Goal: Task Accomplishment & Management: Manage account settings

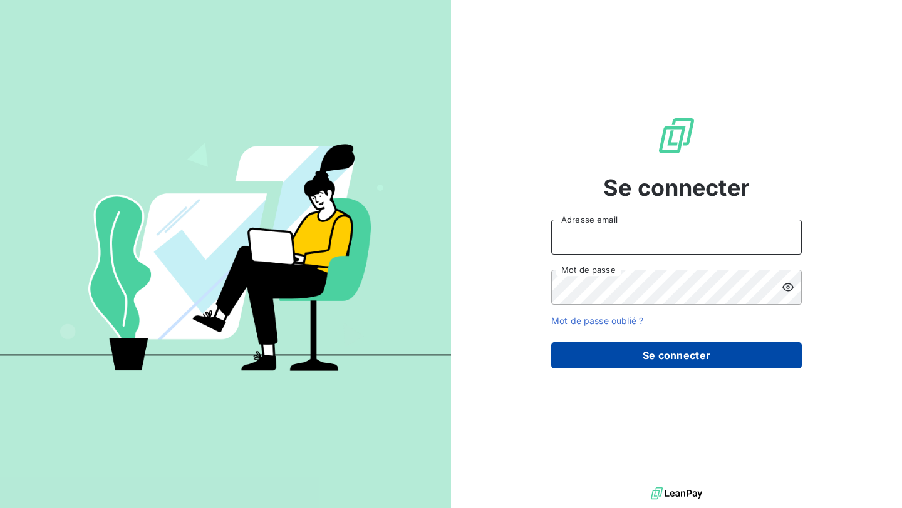
type input "[EMAIL_ADDRESS][DOMAIN_NAME]"
click at [692, 358] on button "Se connecter" at bounding box center [676, 356] width 250 height 26
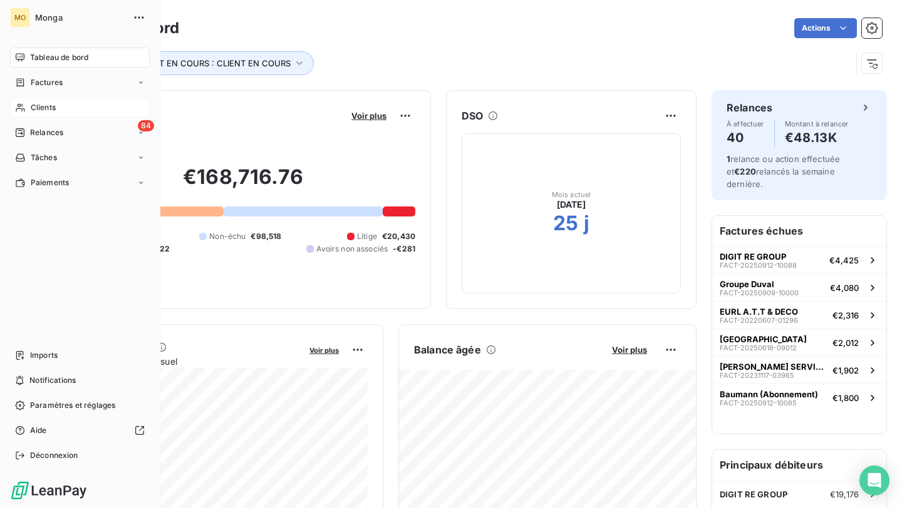
click at [33, 112] on span "Clients" at bounding box center [43, 107] width 25 height 11
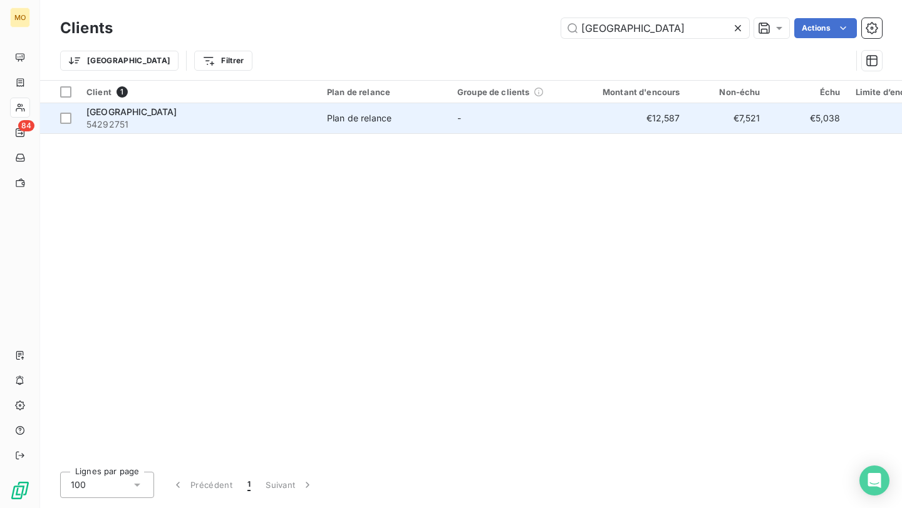
type input "[GEOGRAPHIC_DATA]"
click at [248, 123] on span "54292751" at bounding box center [198, 124] width 225 height 13
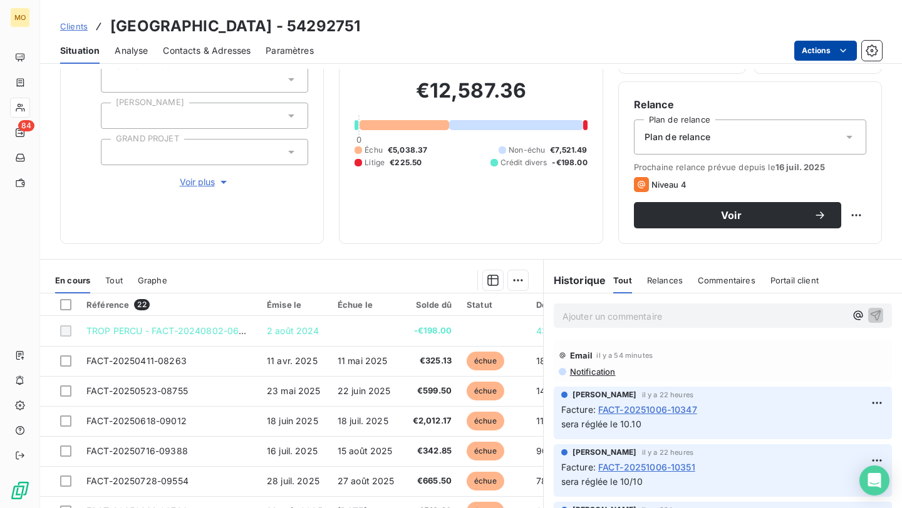
click at [828, 43] on html "MO 84 Clients Laforêt LE HAVRE CENTRE - 54292751 Situation Analyse Contacts & A…" at bounding box center [451, 254] width 902 height 508
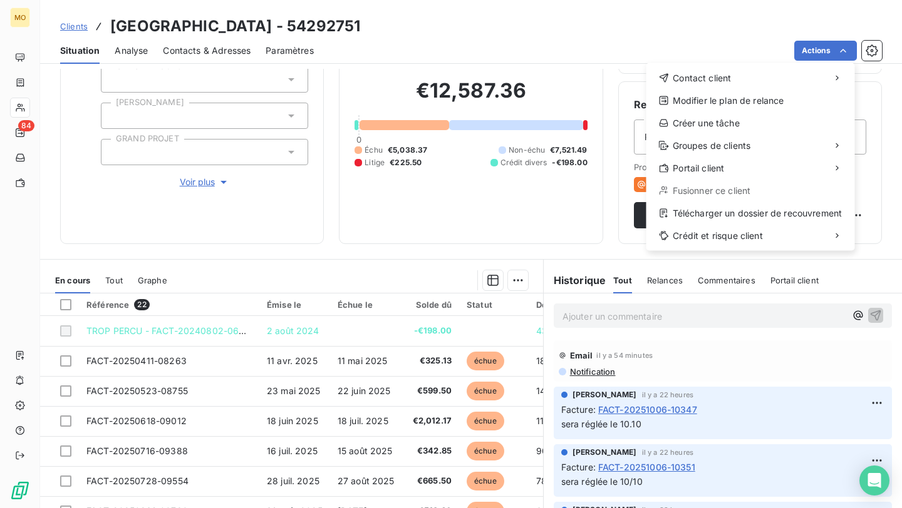
click at [773, 202] on div "Contact client Modifier le plan de relance Créer une tâche Groupes de clients P…" at bounding box center [750, 157] width 209 height 188
click at [772, 209] on div "Télécharger un dossier de recouvrement" at bounding box center [750, 214] width 199 height 20
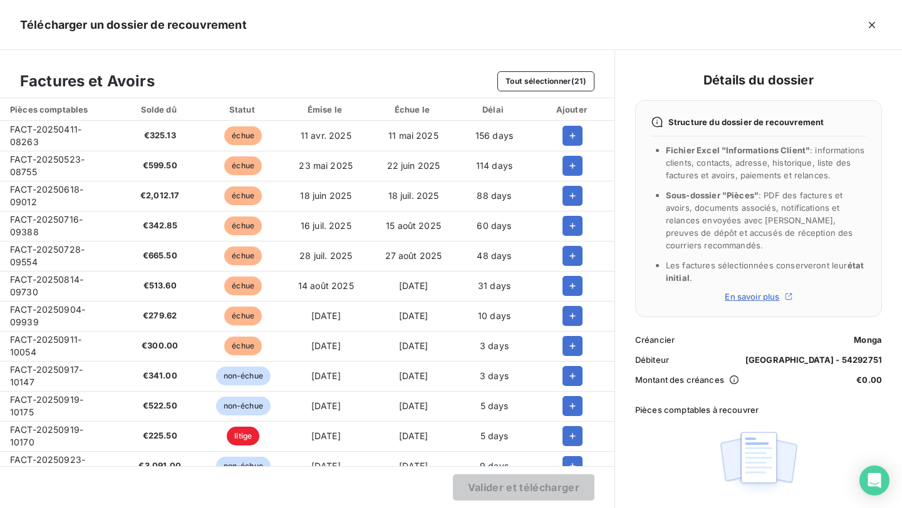
click at [51, 129] on span "FACT-20250411-08263" at bounding box center [45, 135] width 71 height 23
copy span "FACT-20250411-08263"
click at [19, 158] on span "FACT-20250523-08755" at bounding box center [47, 165] width 75 height 23
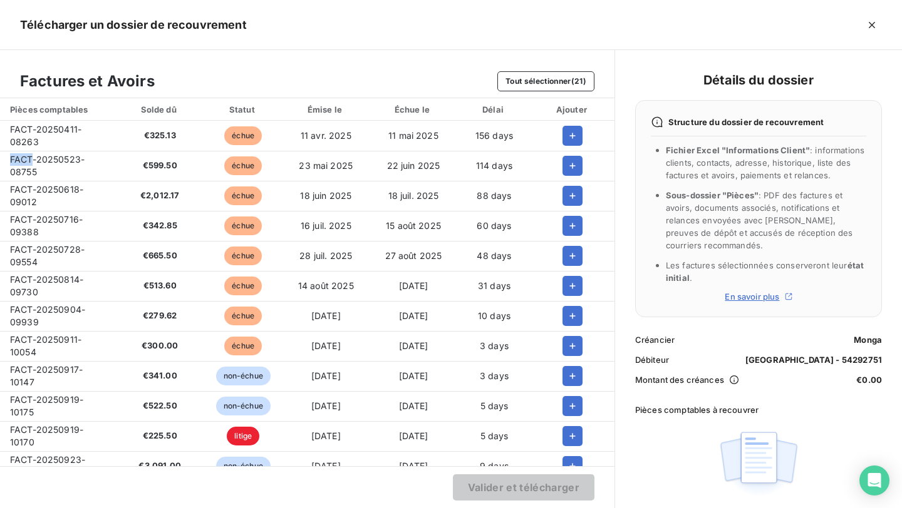
click at [19, 158] on span "FACT-20250523-08755" at bounding box center [47, 165] width 75 height 23
copy span "FACT-20250523-08755"
click at [58, 195] on span "FACT-20250618-09012" at bounding box center [46, 195] width 73 height 23
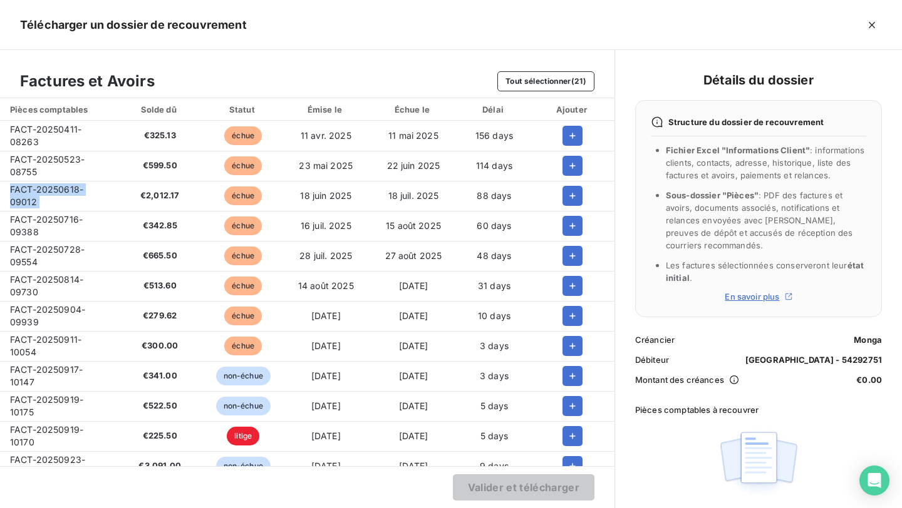
click at [58, 195] on span "FACT-20250618-09012" at bounding box center [46, 195] width 73 height 23
copy span "FACT-20250618-09012"
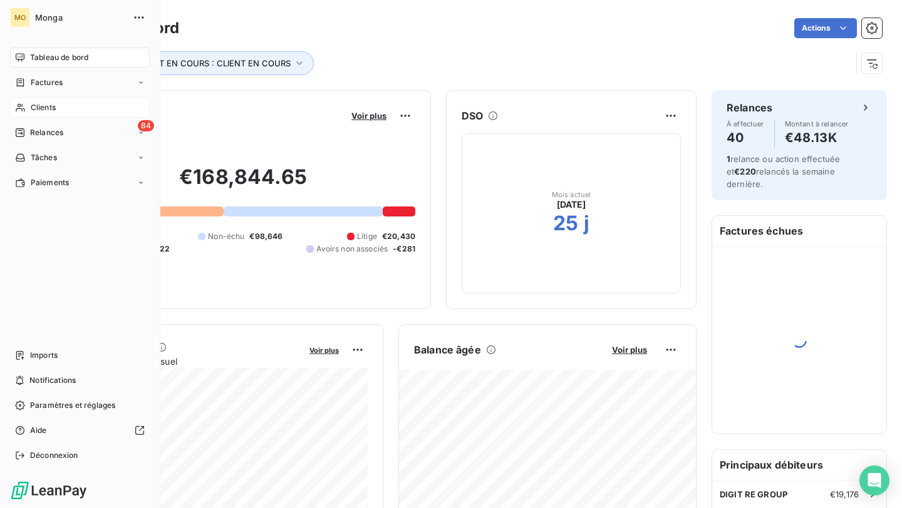
click at [34, 104] on span "Clients" at bounding box center [43, 107] width 25 height 11
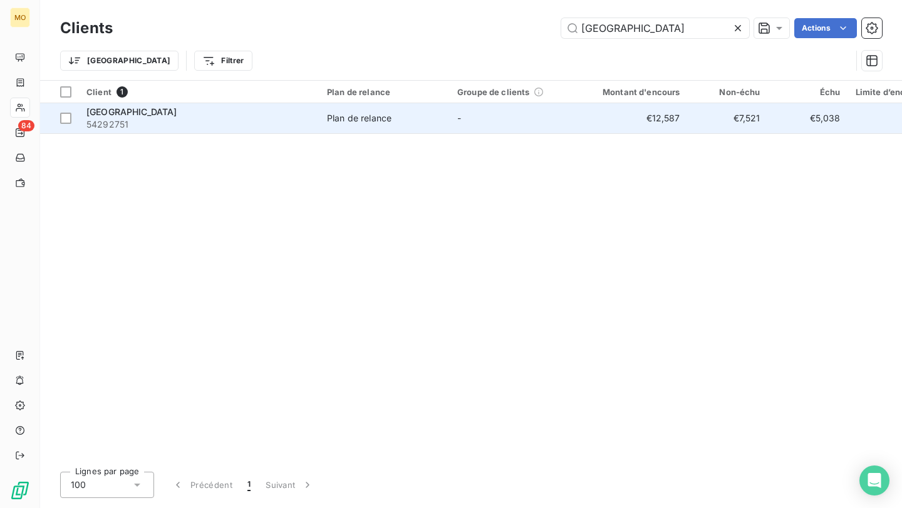
type input "[GEOGRAPHIC_DATA]"
click at [265, 132] on td "Laforêt LE HAVRE CENTRE 54292751" at bounding box center [199, 118] width 240 height 30
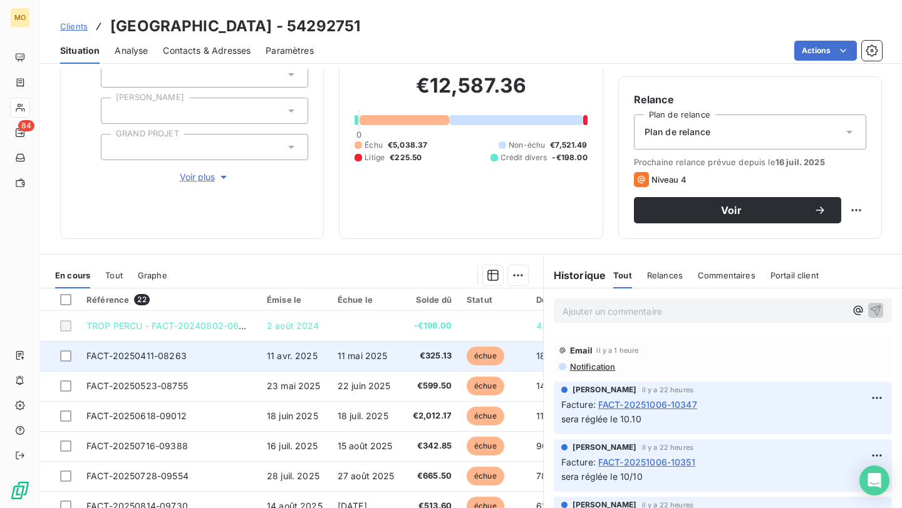
scroll to position [95, 0]
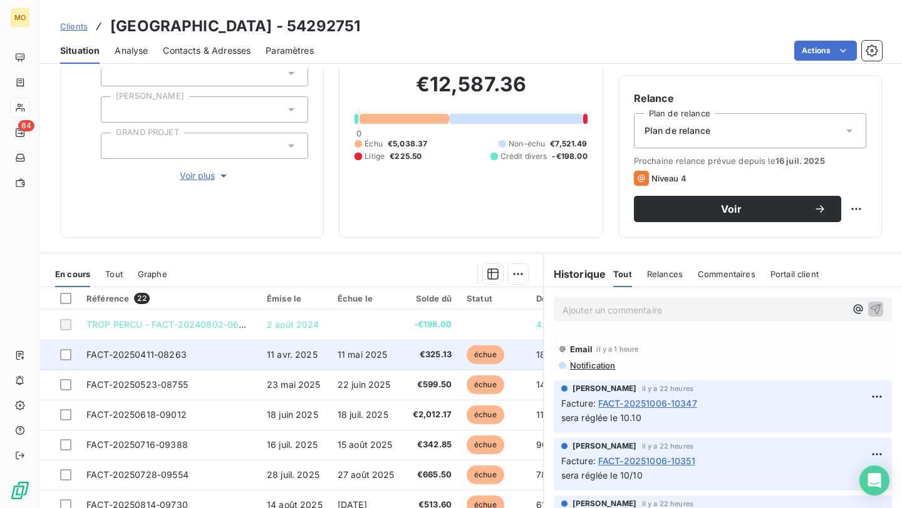
click at [210, 351] on td "FACT-20250411-08263" at bounding box center [169, 355] width 180 height 30
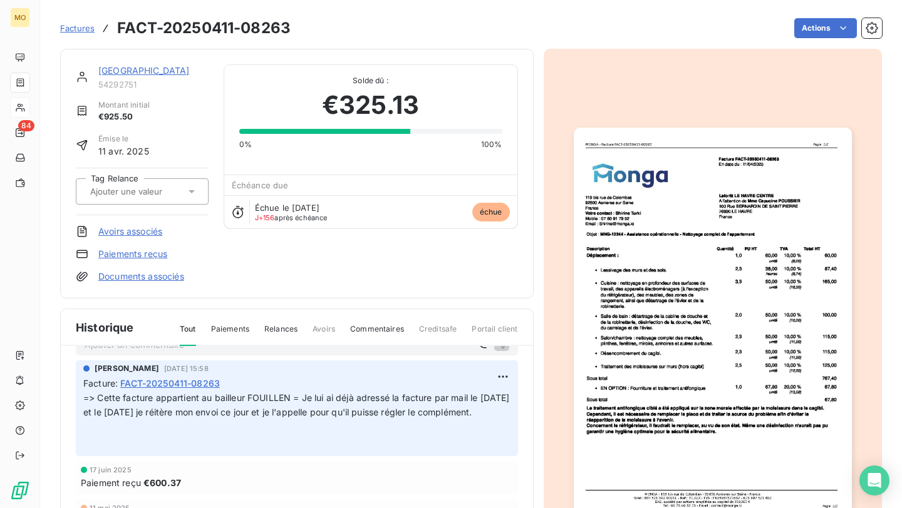
scroll to position [28, 0]
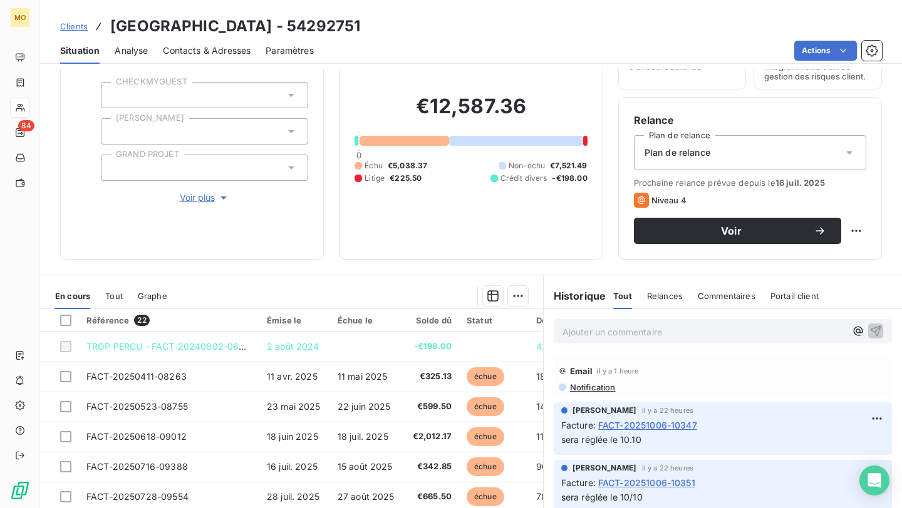
scroll to position [76, 0]
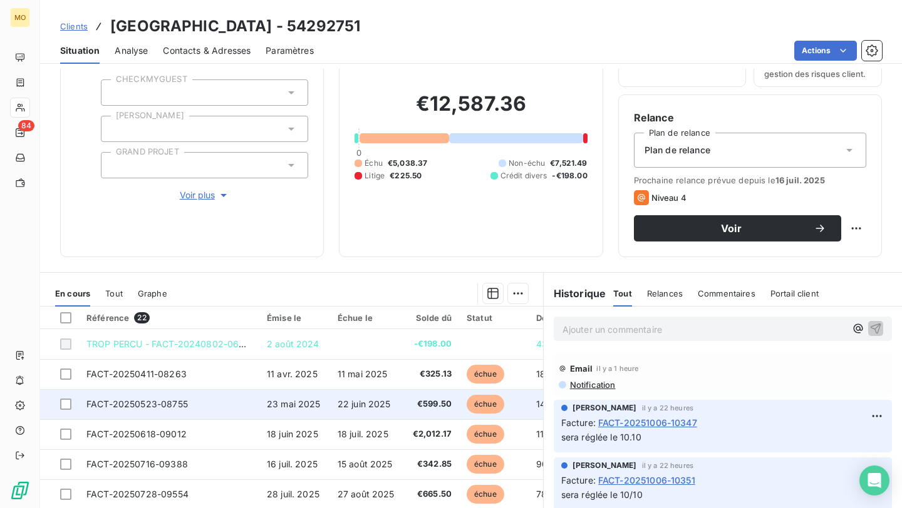
click at [353, 411] on td "22 juin 2025" at bounding box center [366, 404] width 72 height 30
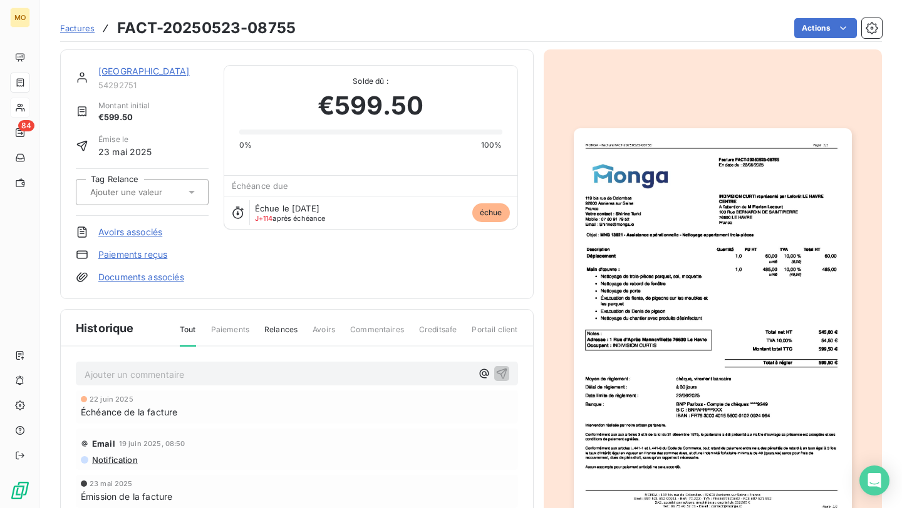
scroll to position [111, 0]
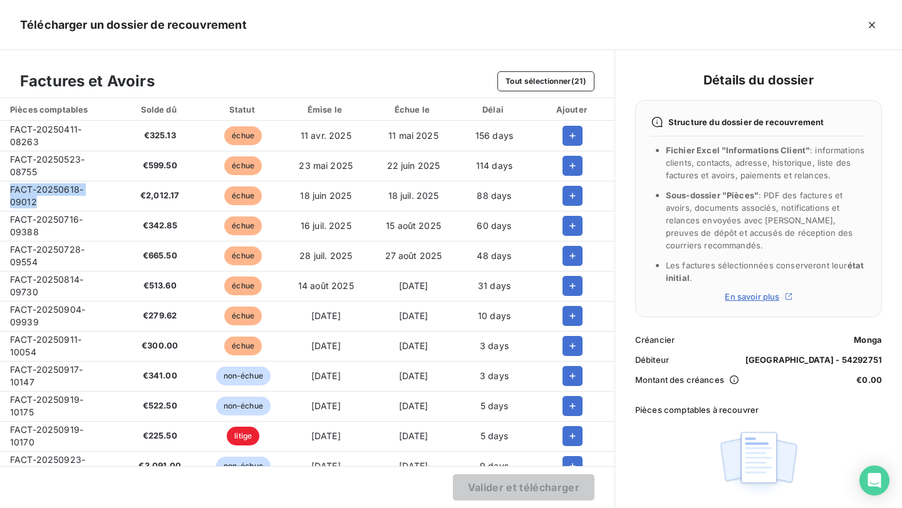
scroll to position [89, 0]
click at [871, 25] on icon "button" at bounding box center [872, 25] width 6 height 6
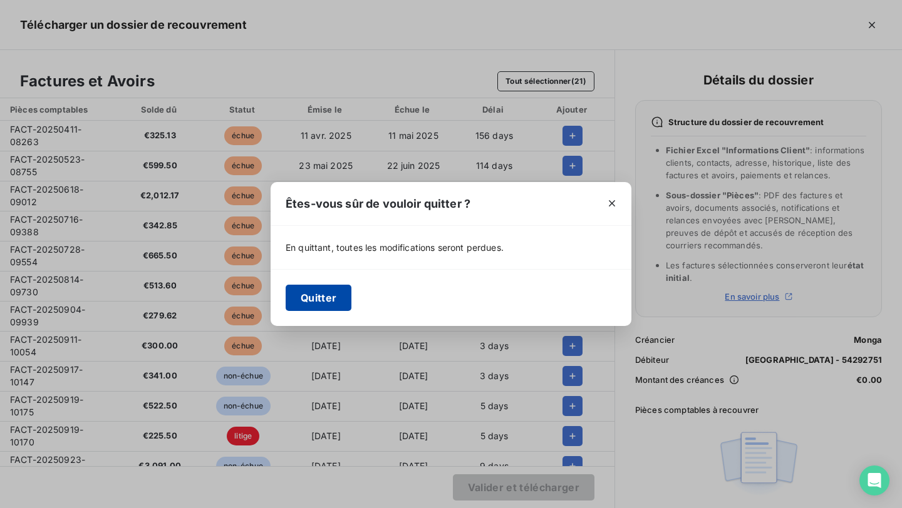
click at [317, 287] on button "Quitter" at bounding box center [319, 298] width 66 height 26
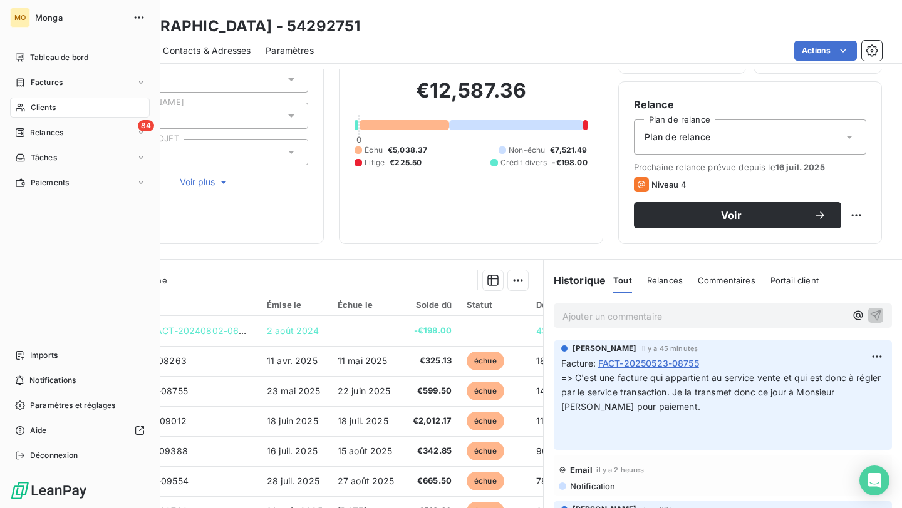
click at [44, 108] on span "Clients" at bounding box center [43, 107] width 25 height 11
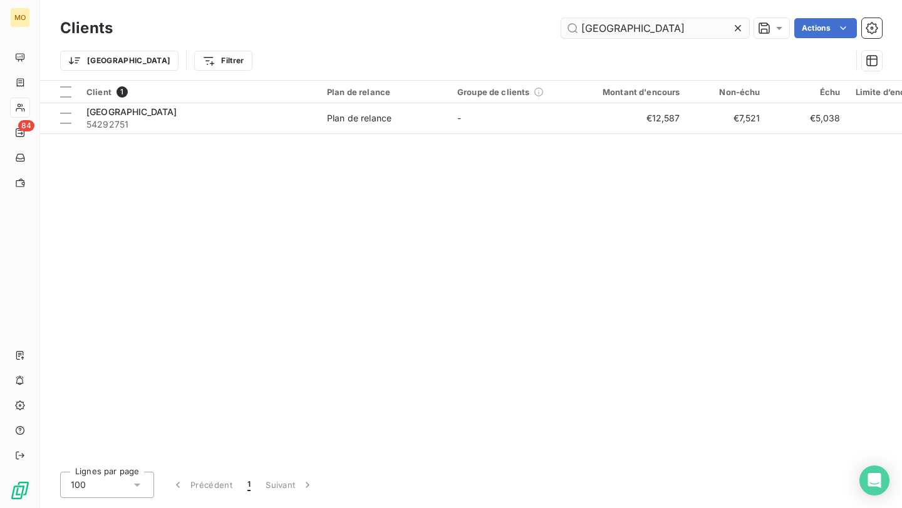
click at [632, 28] on input "[GEOGRAPHIC_DATA]" at bounding box center [655, 28] width 188 height 20
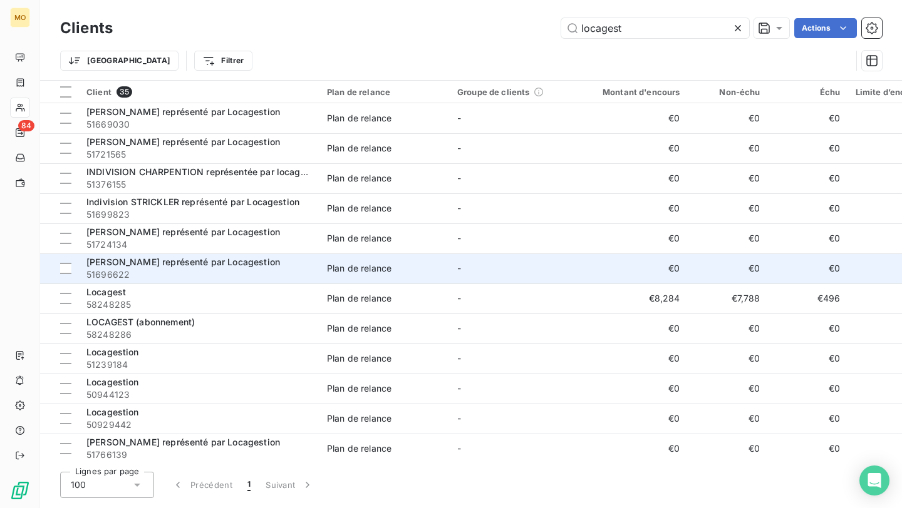
scroll to position [4, 0]
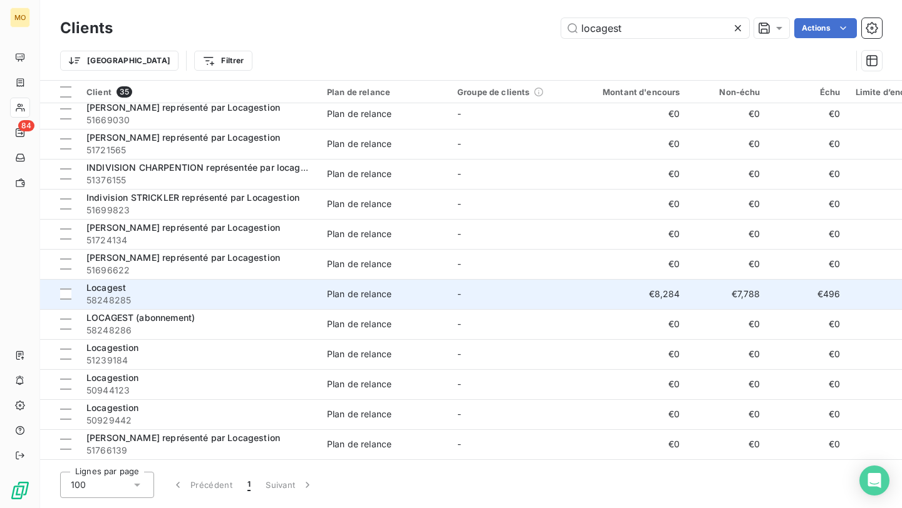
type input "locagest"
click at [196, 292] on div "Locagest" at bounding box center [198, 288] width 225 height 13
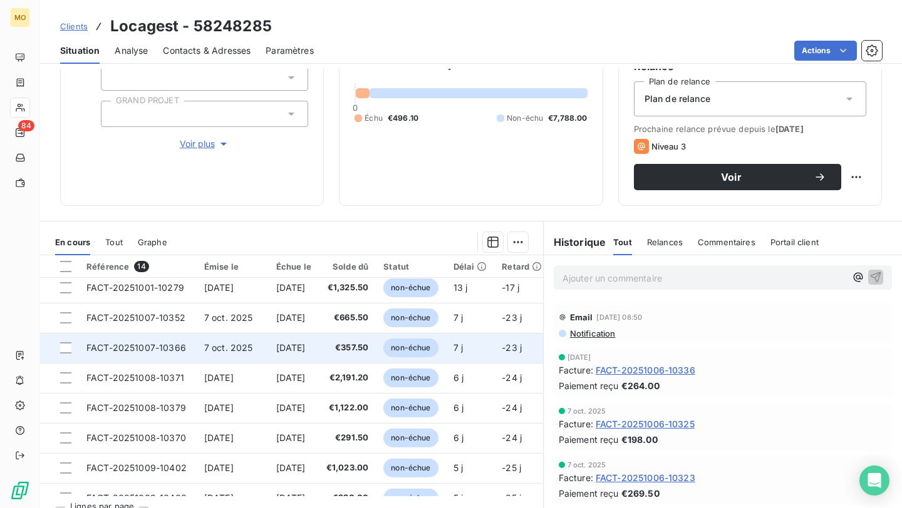
scroll to position [128, 0]
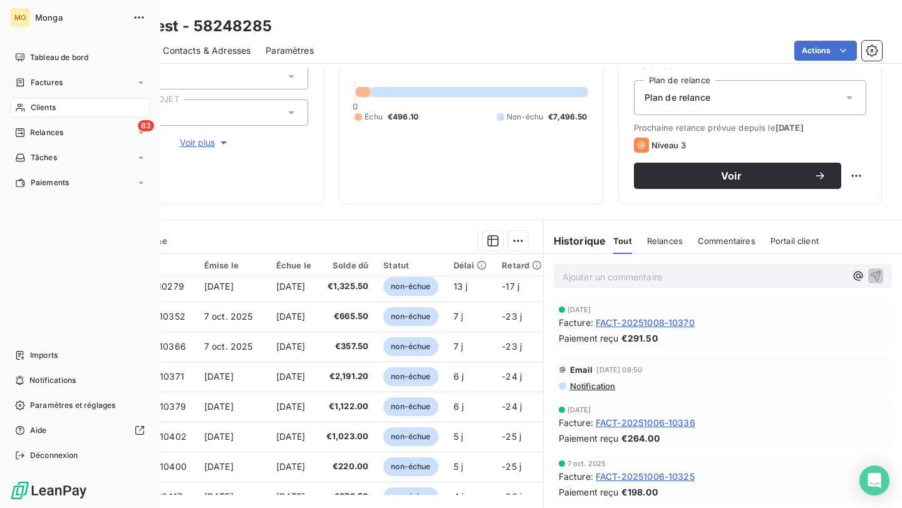
click at [26, 111] on div "Clients" at bounding box center [80, 108] width 140 height 20
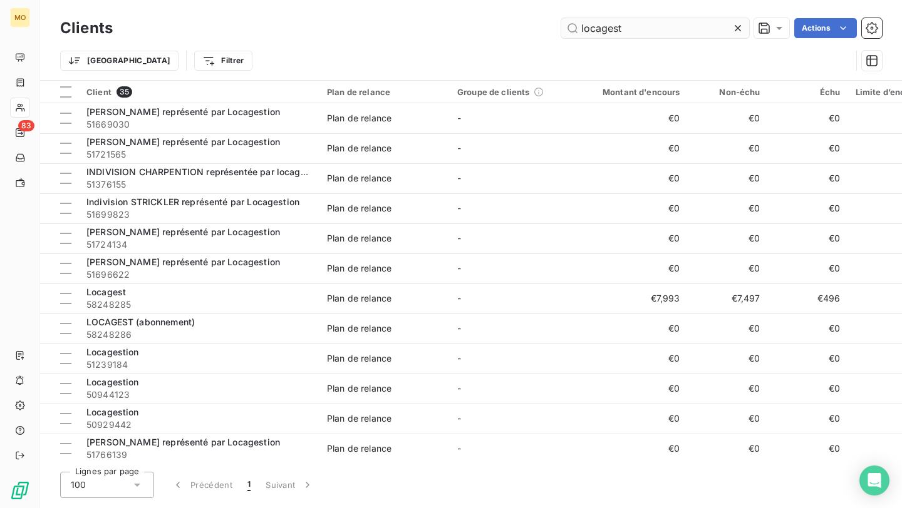
click at [641, 27] on input "locagest" at bounding box center [655, 28] width 188 height 20
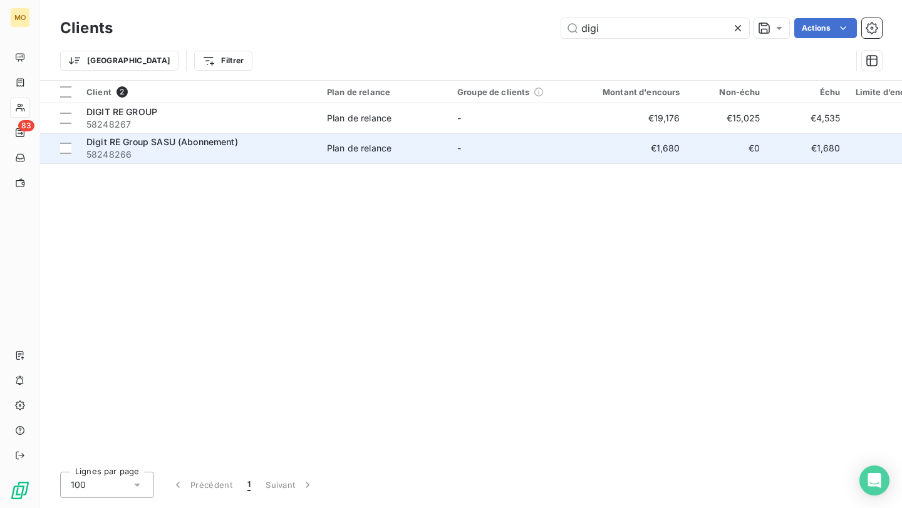
type input "digi"
click at [253, 144] on div "Digit RE Group SASU (Abonnement)" at bounding box center [198, 142] width 225 height 13
